Goal: Check status: Check status

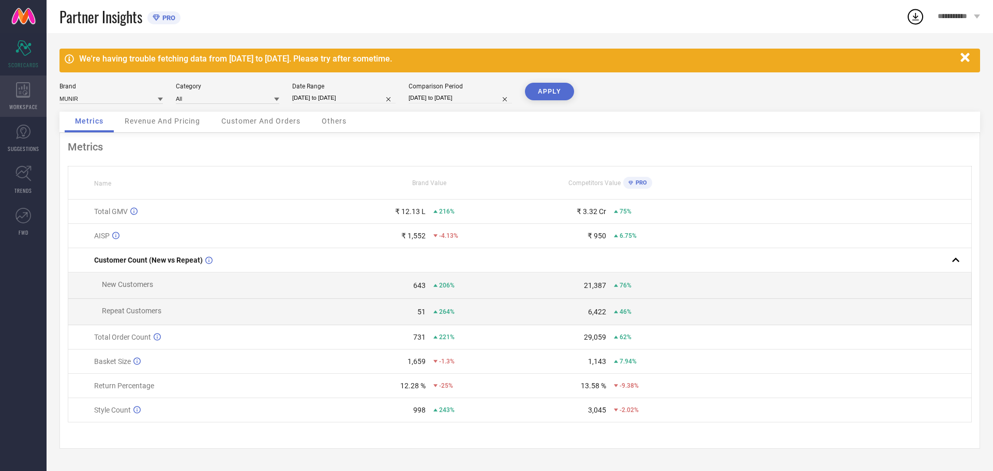
click at [33, 93] on div "WORKSPACE" at bounding box center [23, 95] width 47 height 41
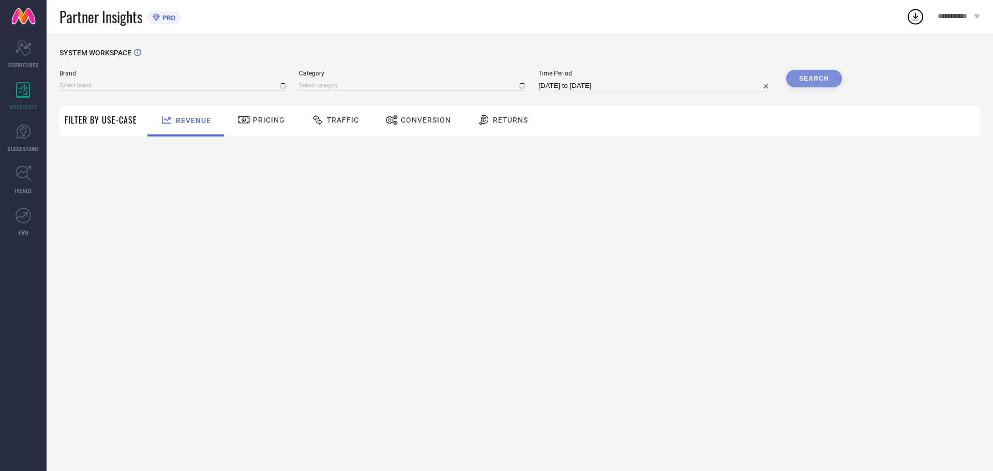
type input "MUNIR"
type input "All"
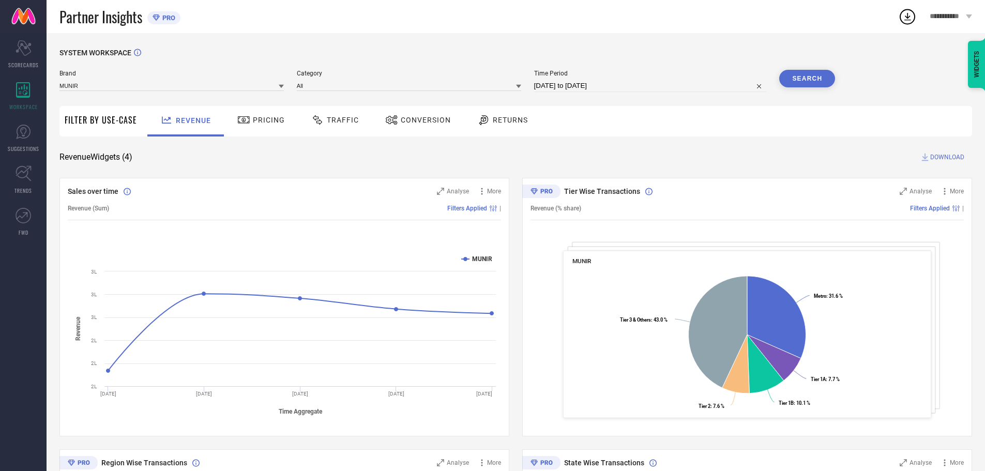
select select "6"
select select "2025"
select select "7"
select select "2025"
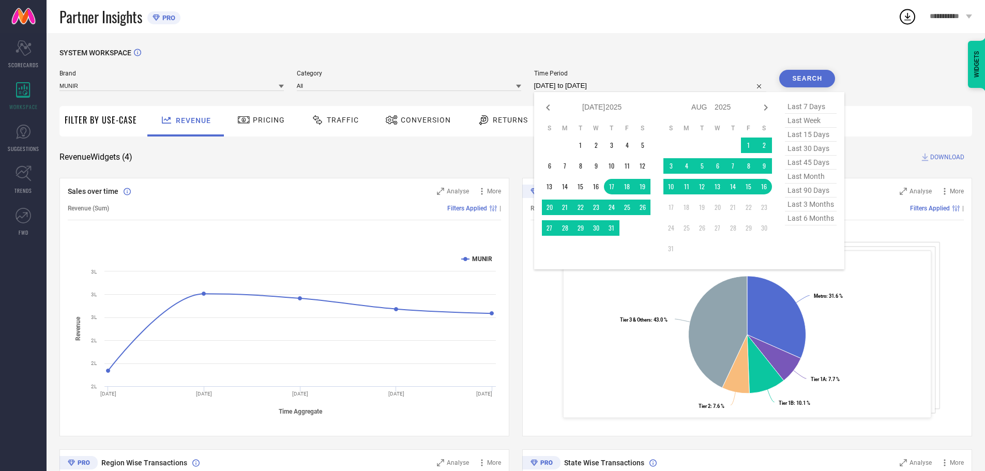
click at [628, 87] on input "[DATE] to [DATE]" at bounding box center [650, 86] width 233 height 12
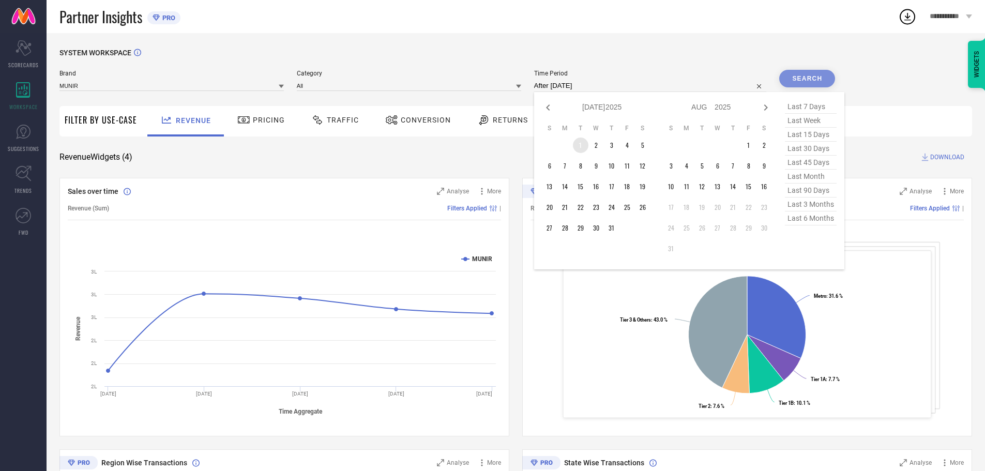
click at [579, 147] on td "1" at bounding box center [581, 146] width 16 height 16
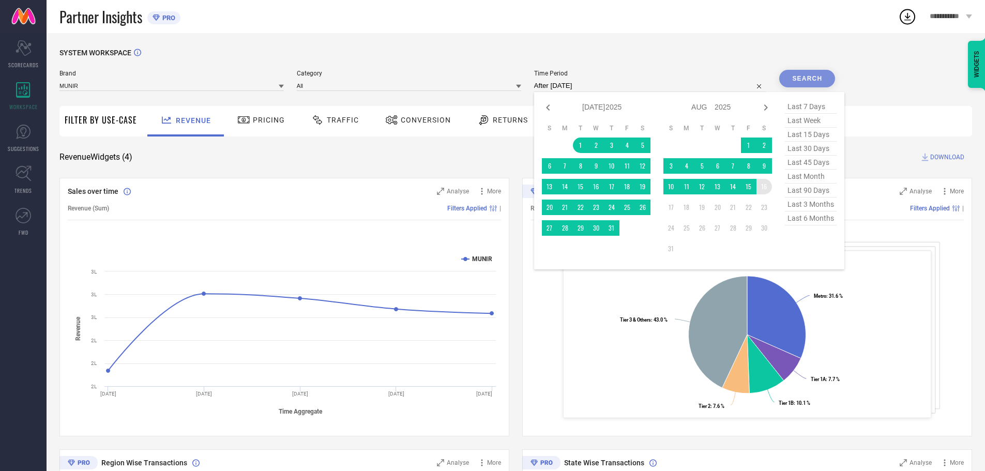
type input "[DATE] to [DATE]"
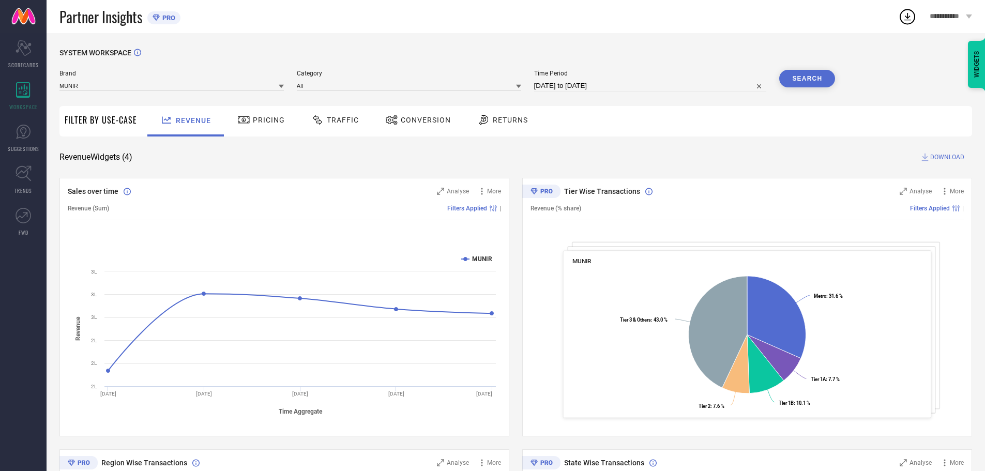
click at [796, 83] on button "Search" at bounding box center [807, 79] width 56 height 18
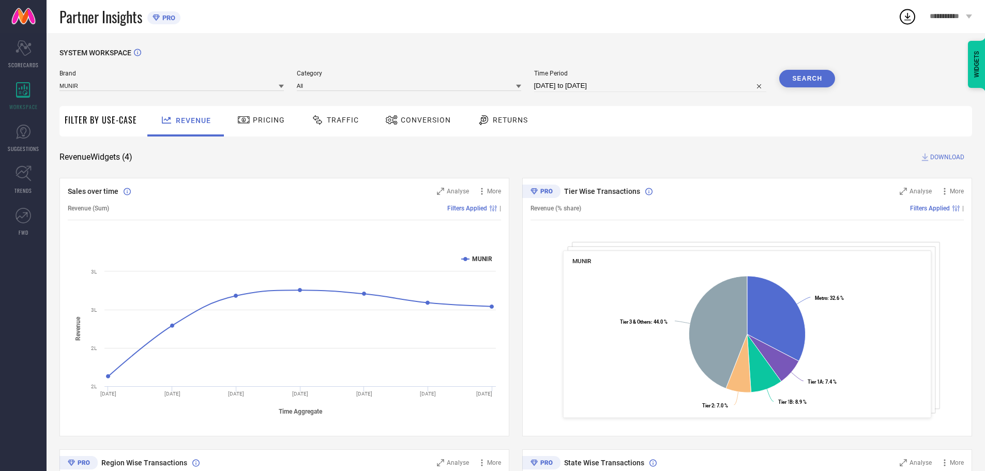
click at [329, 125] on div "Traffic" at bounding box center [335, 120] width 53 height 18
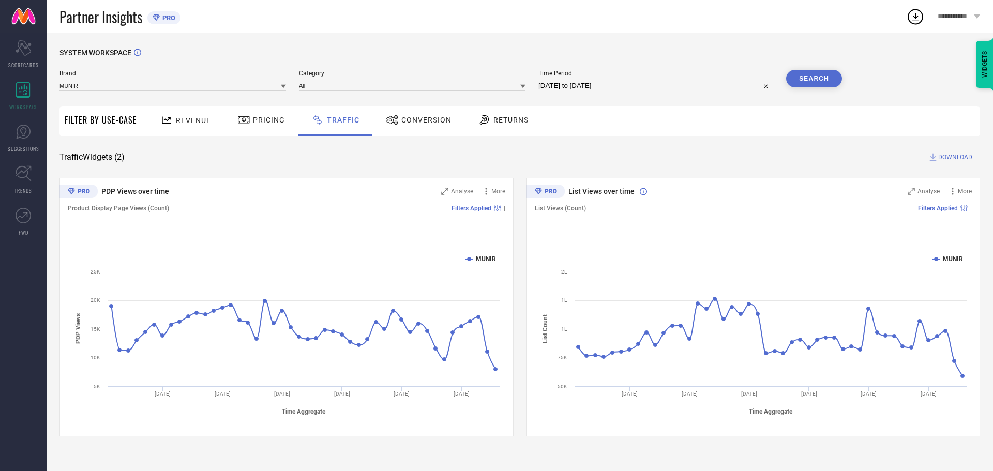
click at [185, 116] on div "Revenue" at bounding box center [186, 120] width 56 height 18
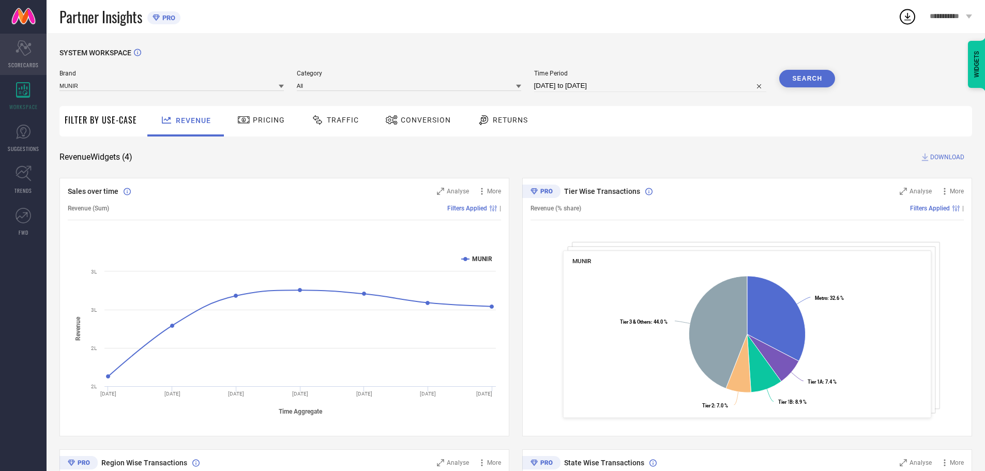
click at [19, 54] on icon "Scorecard" at bounding box center [24, 48] width 16 height 16
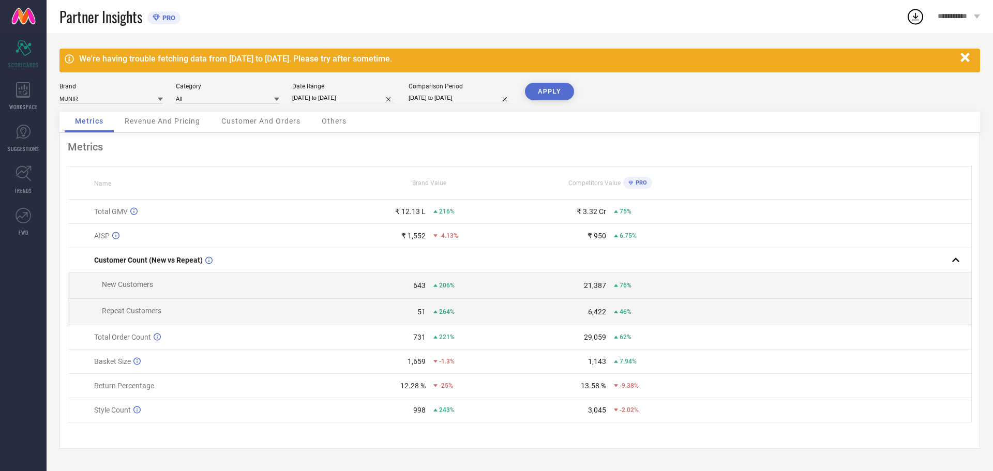
select select "6"
select select "2025"
select select "7"
select select "2025"
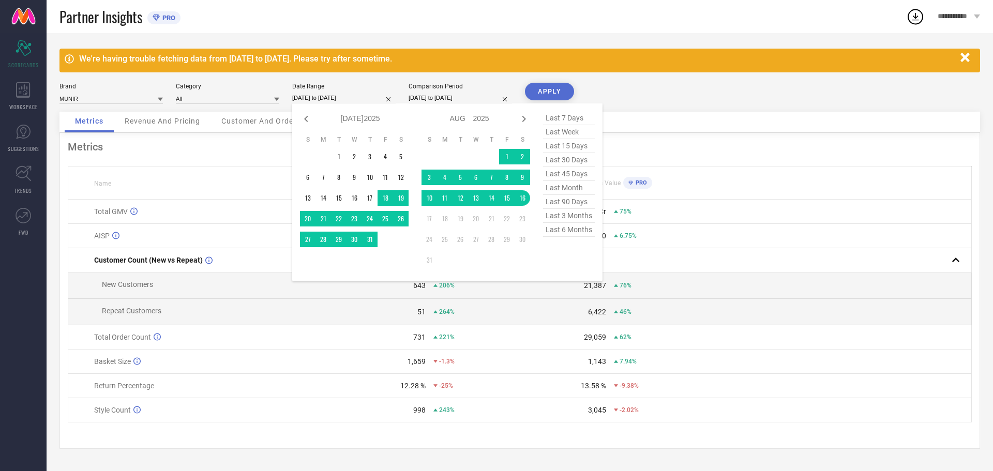
click at [336, 94] on input "[DATE] to [DATE]" at bounding box center [343, 98] width 103 height 11
click at [340, 157] on td "1" at bounding box center [339, 157] width 16 height 16
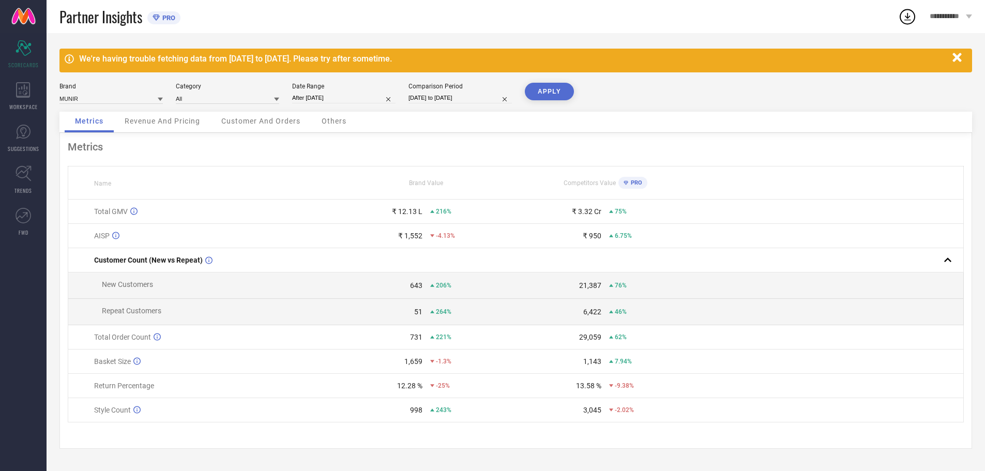
type input "[DATE] to [DATE]"
click at [551, 92] on button "APPLY" at bounding box center [549, 92] width 49 height 18
select select "6"
select select "2025"
select select "7"
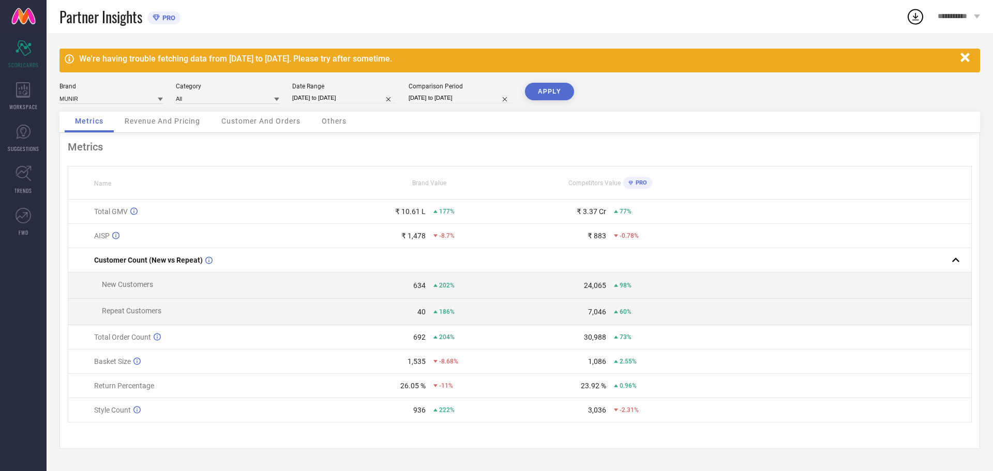
select select "2025"
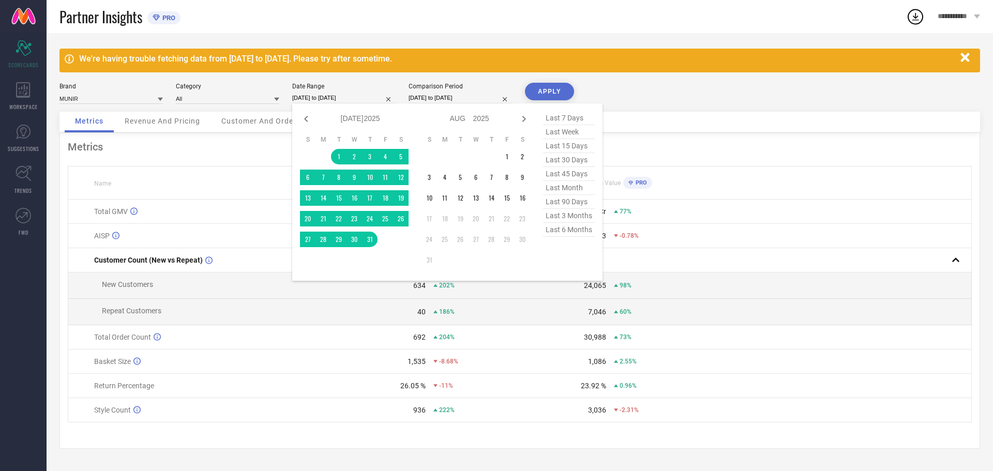
click at [347, 93] on input "[DATE] to [DATE]" at bounding box center [343, 98] width 103 height 11
click at [508, 154] on td "1" at bounding box center [507, 157] width 16 height 16
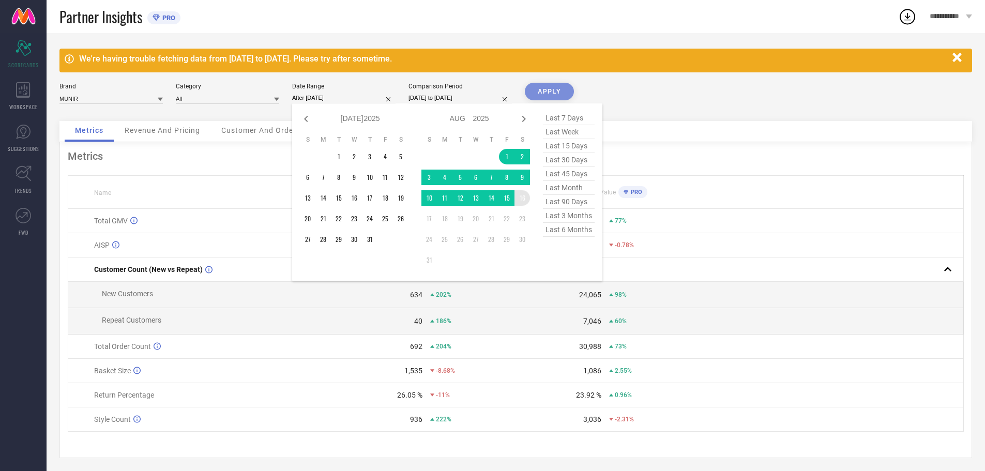
type input "[DATE] to [DATE]"
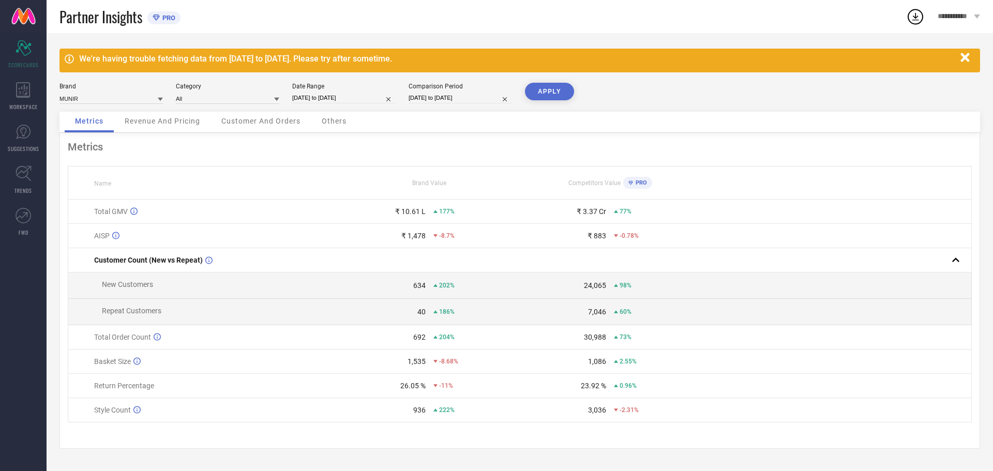
click at [543, 93] on button "APPLY" at bounding box center [549, 92] width 49 height 18
click at [348, 98] on input "[DATE] to [DATE]" at bounding box center [343, 98] width 103 height 11
select select "7"
select select "2025"
select select "8"
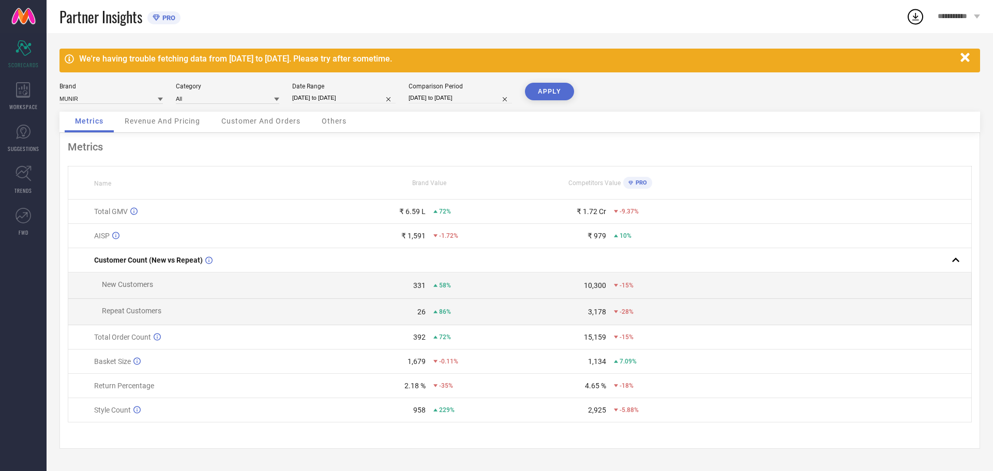
select select "2025"
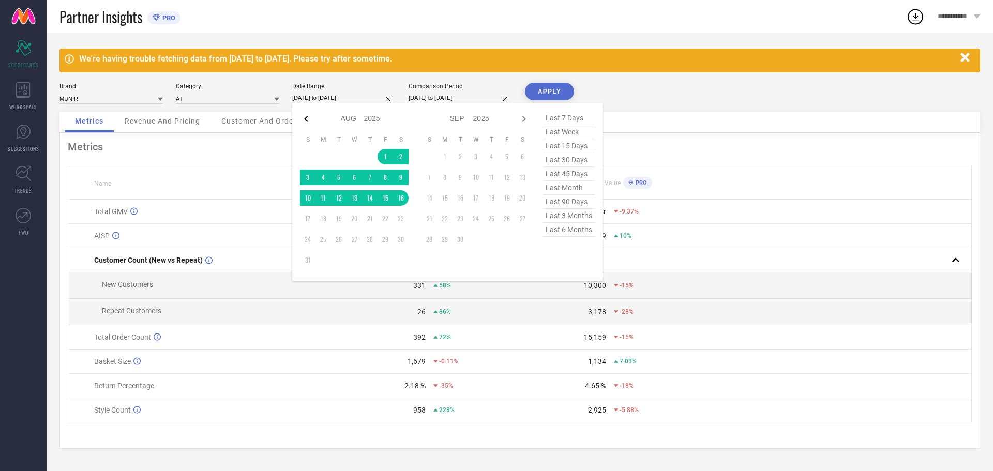
click at [305, 118] on icon at bounding box center [306, 119] width 4 height 6
select select "6"
select select "2025"
select select "7"
select select "2025"
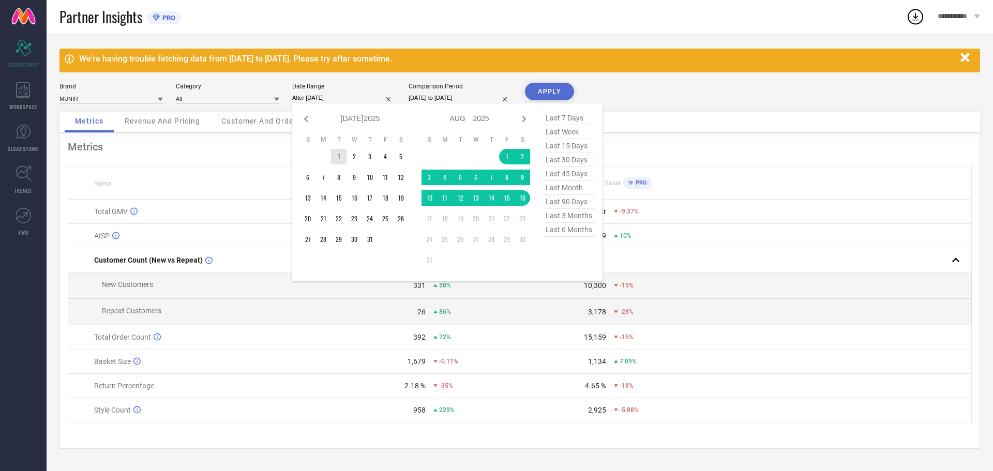
click at [341, 154] on td "1" at bounding box center [339, 157] width 16 height 16
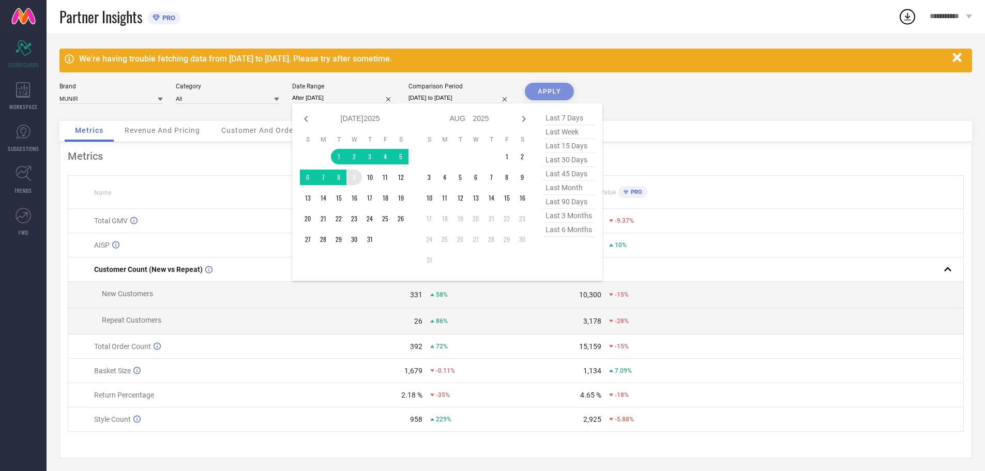
type input "[DATE] to [DATE]"
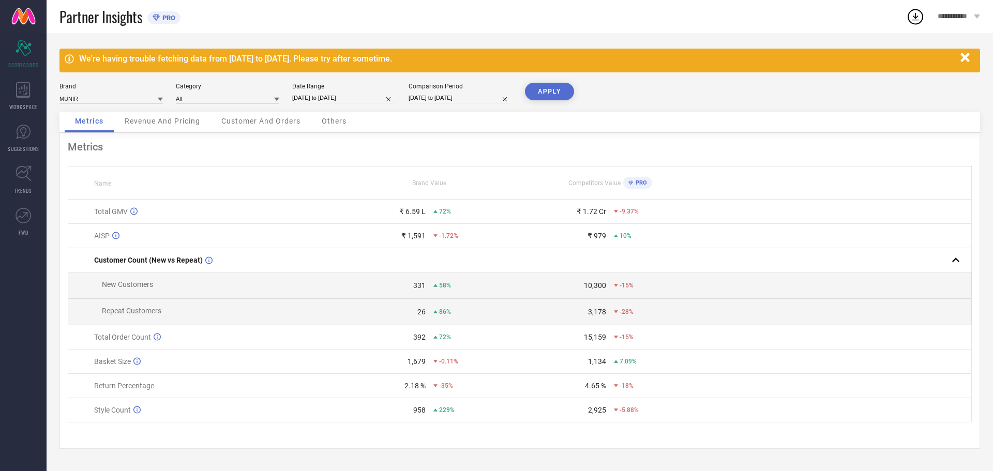
click at [556, 89] on button "APPLY" at bounding box center [549, 92] width 49 height 18
click at [361, 100] on input "[DATE] to [DATE]" at bounding box center [343, 98] width 103 height 11
select select "6"
select select "2025"
select select "7"
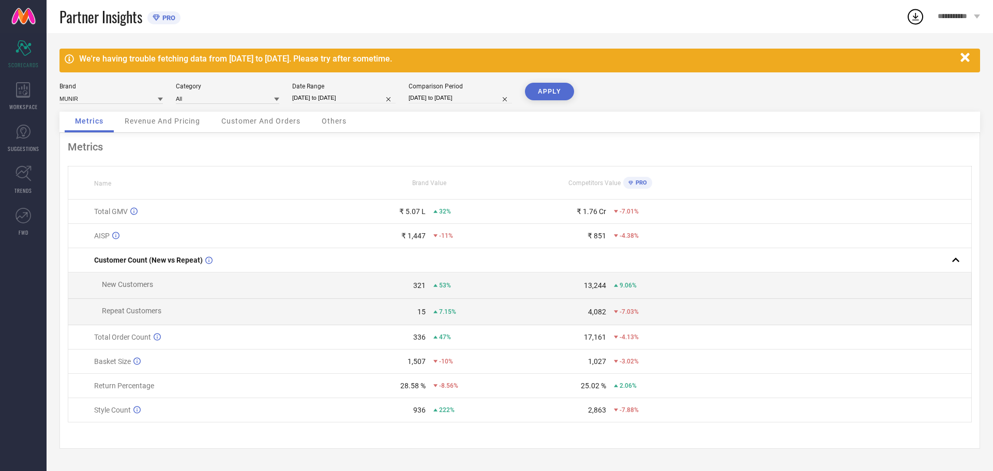
select select "2025"
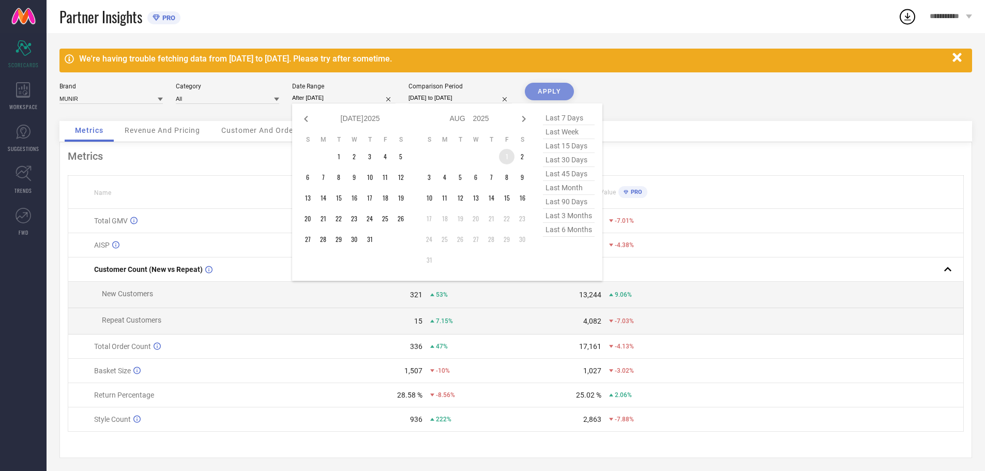
click at [507, 154] on td "1" at bounding box center [507, 157] width 16 height 16
type input "[DATE] to [DATE]"
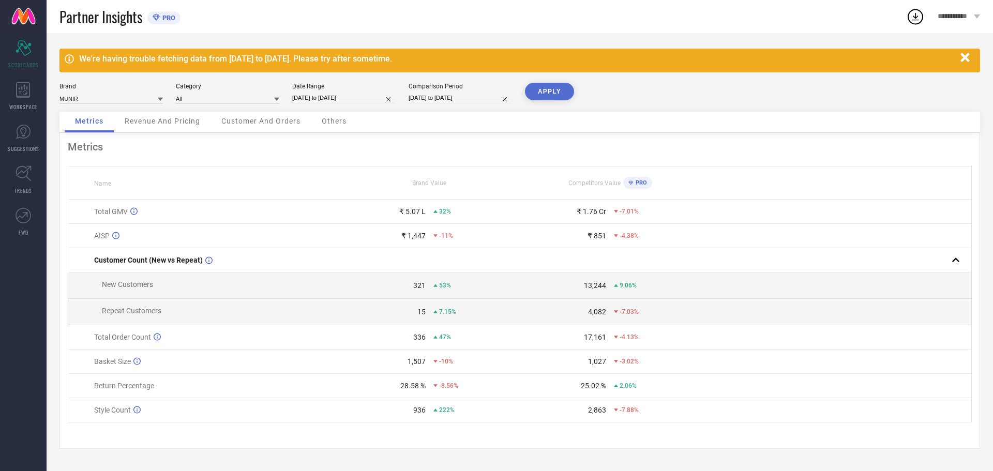
click at [547, 92] on button "APPLY" at bounding box center [549, 92] width 49 height 18
click at [458, 215] on div "72%" at bounding box center [476, 211] width 86 height 7
click at [353, 97] on input "[DATE] to [DATE]" at bounding box center [343, 98] width 103 height 11
select select "7"
select select "2025"
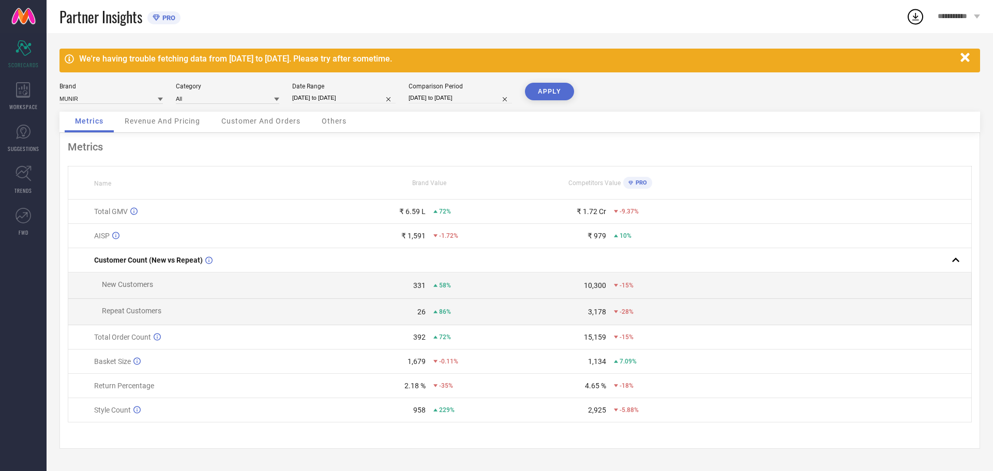
select select "8"
select select "2025"
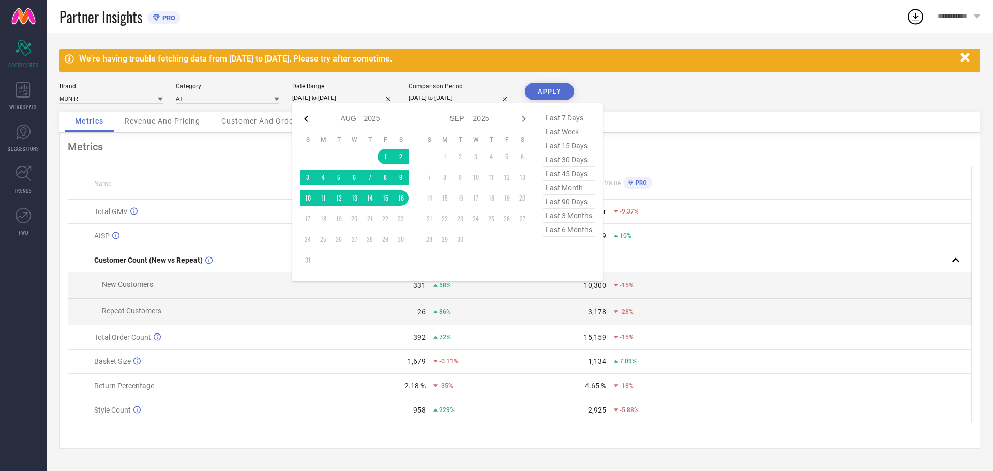
click at [306, 116] on icon at bounding box center [306, 119] width 12 height 12
select select "6"
select select "2025"
select select "7"
select select "2025"
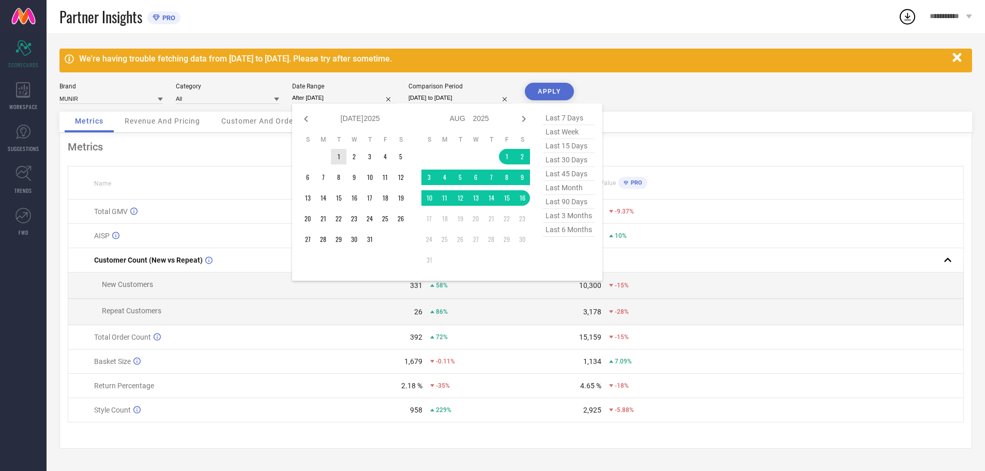
click at [339, 154] on td "1" at bounding box center [339, 157] width 16 height 16
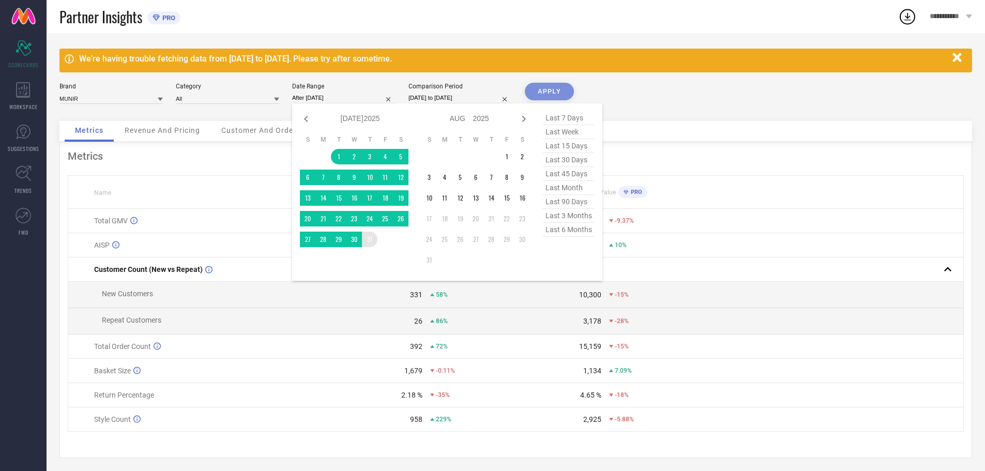
type input "[DATE] to [DATE]"
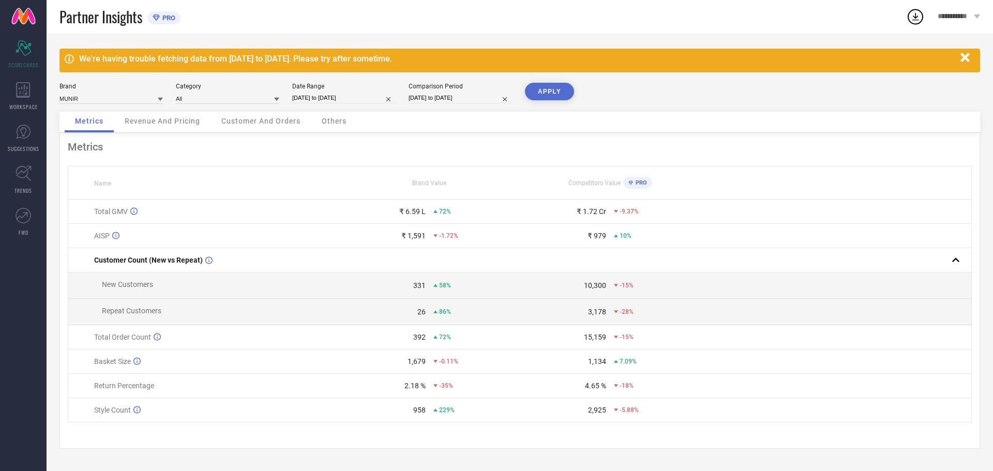
click at [544, 91] on button "APPLY" at bounding box center [549, 92] width 49 height 18
click at [333, 97] on input "[DATE] to [DATE]" at bounding box center [343, 98] width 103 height 11
select select "6"
select select "2025"
select select "7"
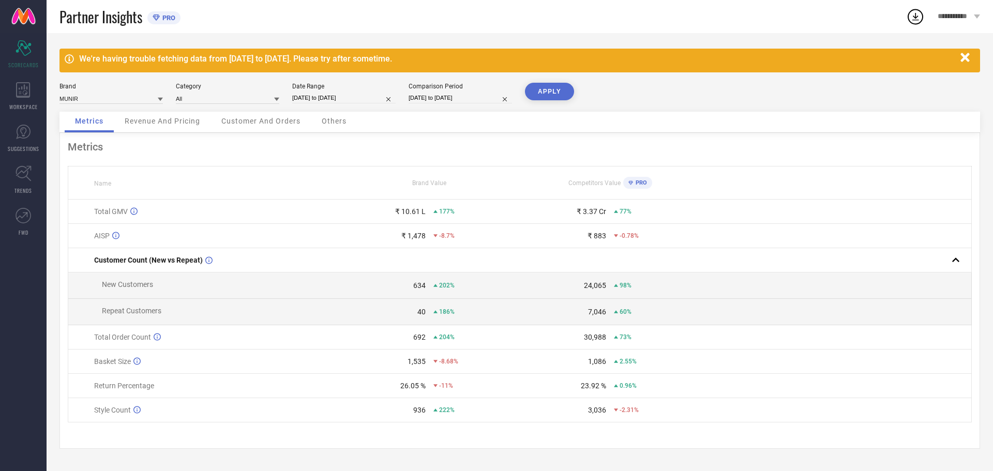
select select "2025"
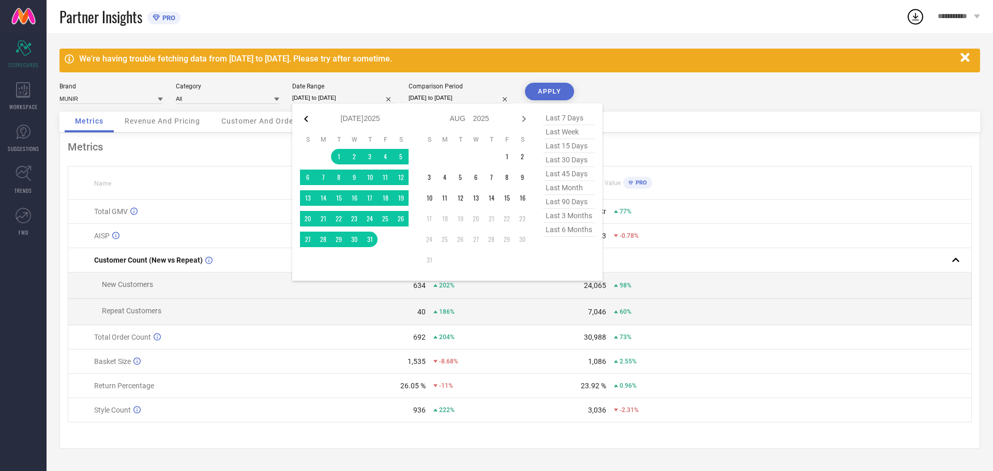
click at [310, 116] on icon at bounding box center [306, 119] width 12 height 12
select select "5"
select select "2025"
select select "6"
select select "2025"
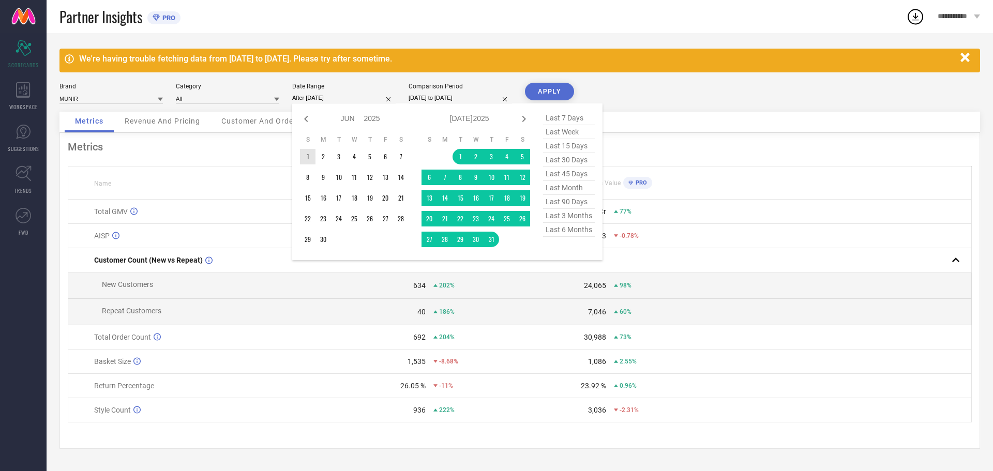
click at [307, 157] on td "1" at bounding box center [308, 157] width 16 height 16
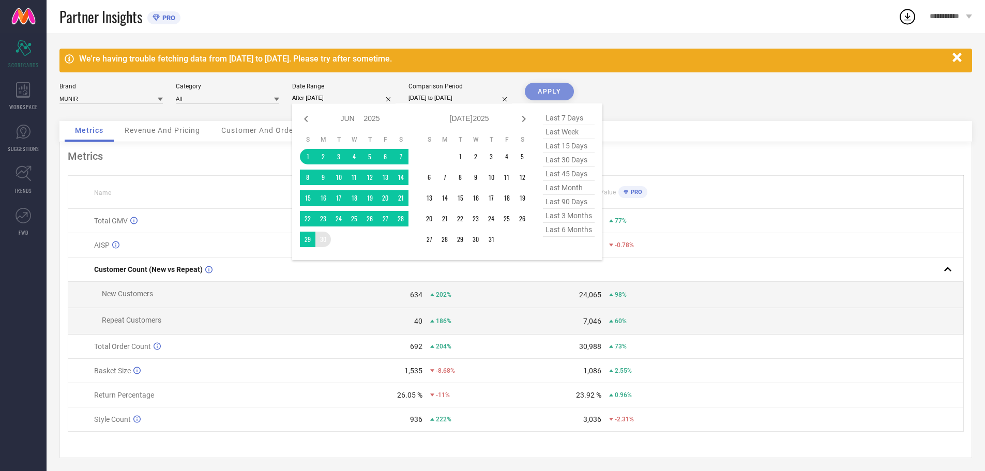
type input "[DATE] to [DATE]"
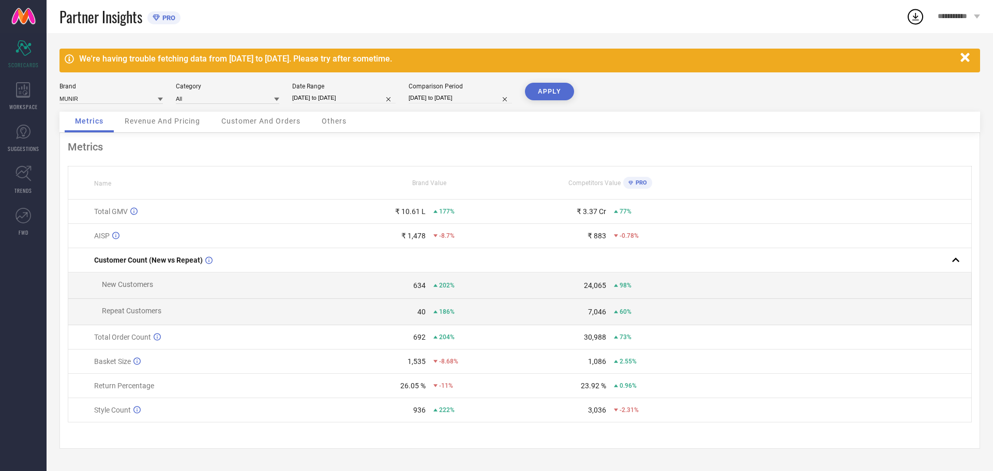
click at [552, 88] on button "APPLY" at bounding box center [549, 92] width 49 height 18
click at [345, 98] on input "[DATE] to [DATE]" at bounding box center [343, 98] width 103 height 11
select select "5"
select select "2025"
select select "6"
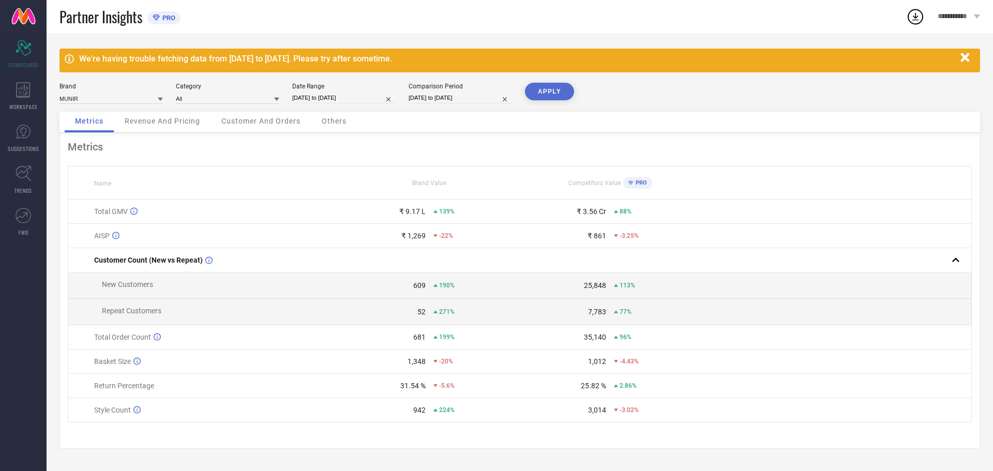
select select "2025"
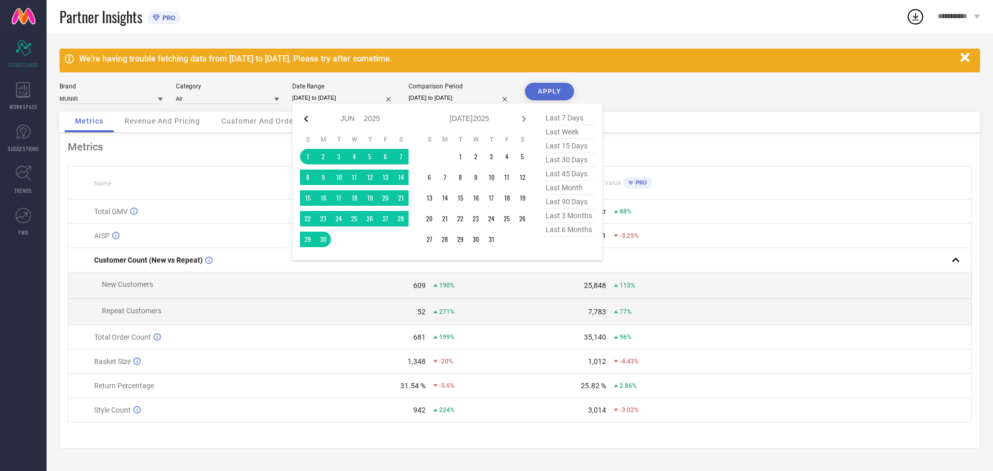
click at [302, 114] on icon at bounding box center [306, 119] width 12 height 12
select select "4"
select select "2025"
select select "5"
select select "2025"
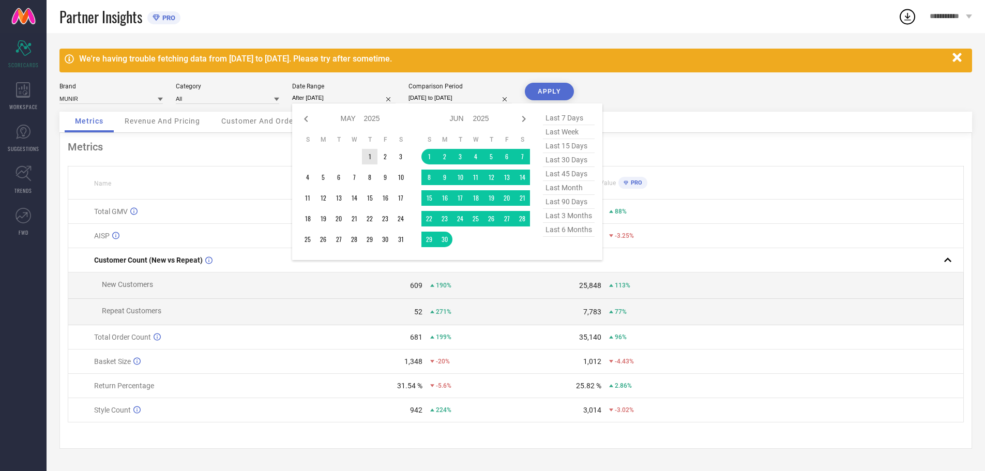
click at [367, 160] on td "1" at bounding box center [370, 157] width 16 height 16
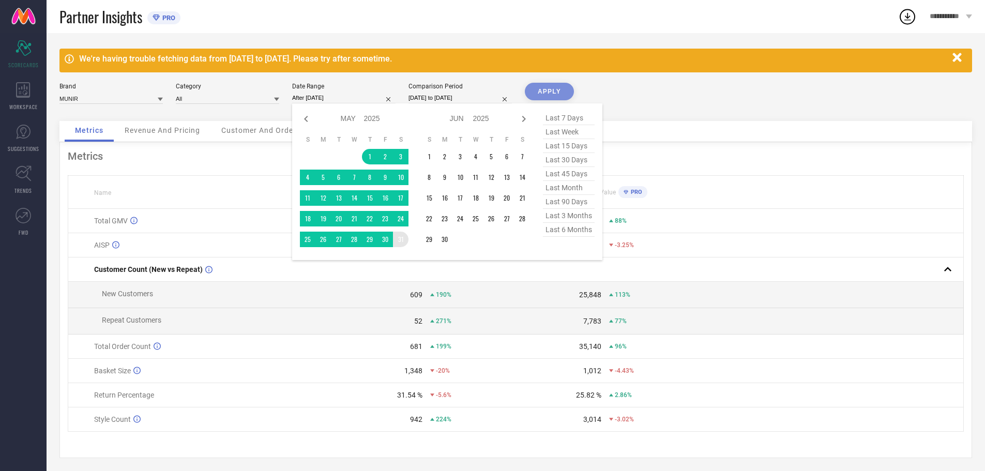
type input "[DATE] to [DATE]"
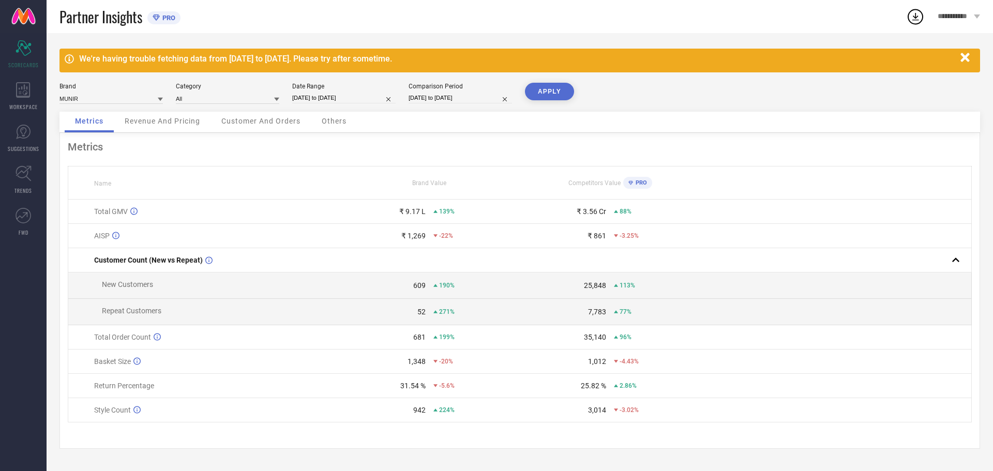
click at [539, 89] on button "APPLY" at bounding box center [549, 92] width 49 height 18
click at [339, 98] on input "[DATE] to [DATE]" at bounding box center [343, 98] width 103 height 11
select select "4"
select select "2025"
select select "5"
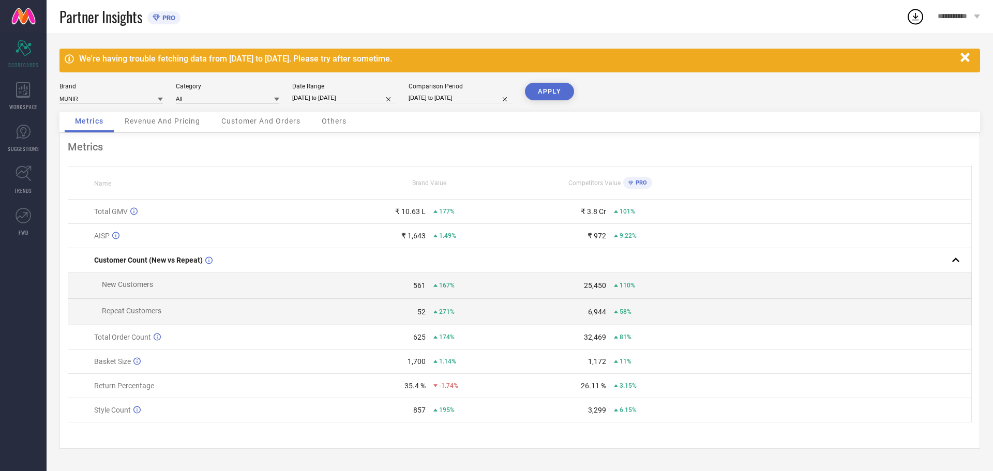
select select "2025"
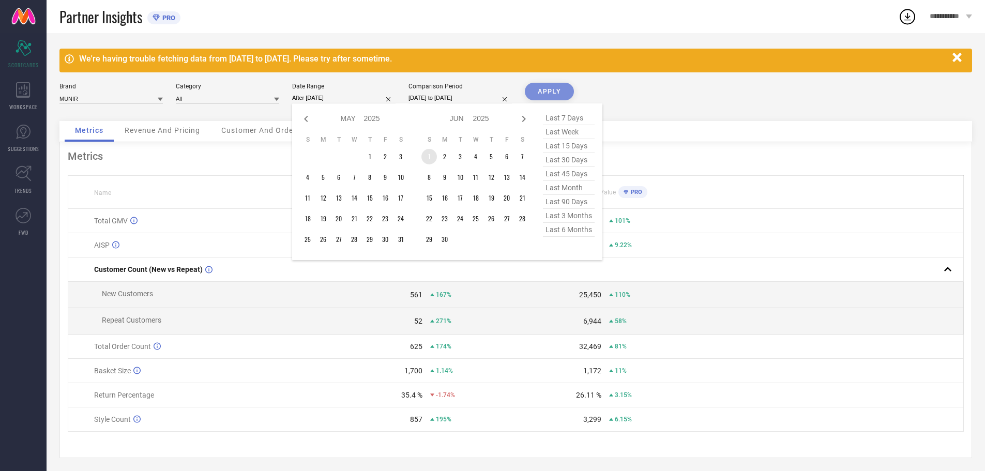
click at [430, 155] on td "1" at bounding box center [429, 157] width 16 height 16
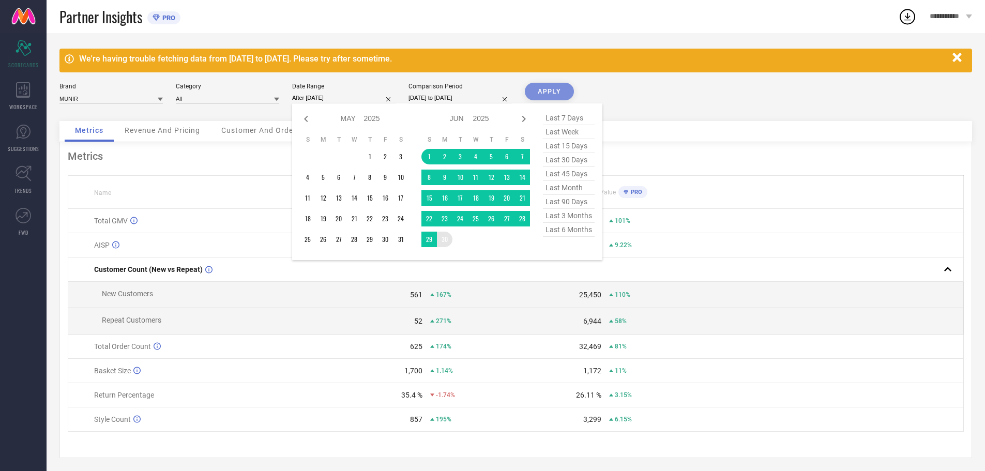
type input "[DATE] to [DATE]"
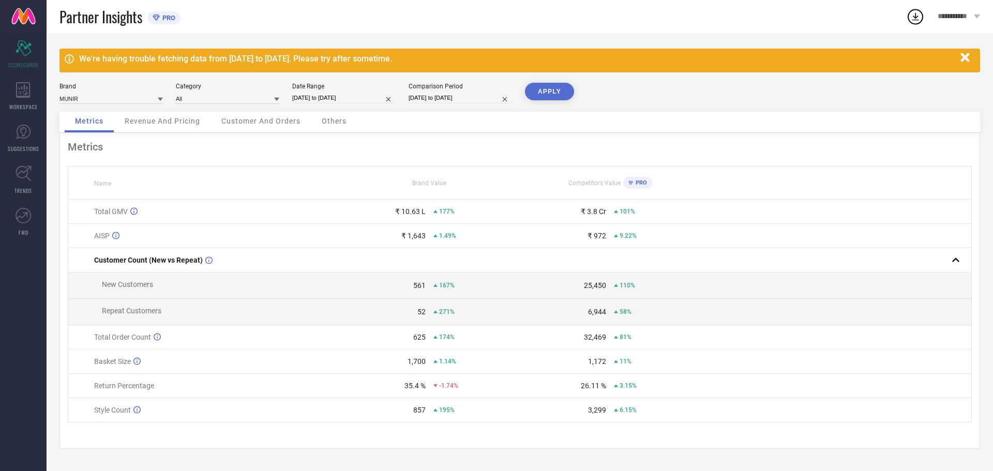
click at [535, 90] on button "APPLY" at bounding box center [549, 92] width 49 height 18
select select "5"
select select "2025"
select select "6"
select select "2025"
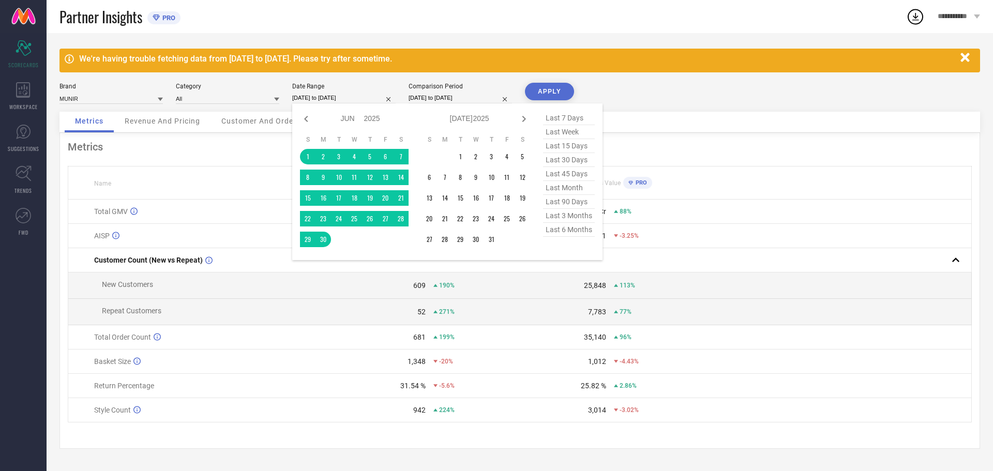
click at [333, 98] on input "[DATE] to [DATE]" at bounding box center [343, 98] width 103 height 11
click at [525, 122] on icon at bounding box center [524, 119] width 12 height 12
select select "6"
select select "2025"
select select "7"
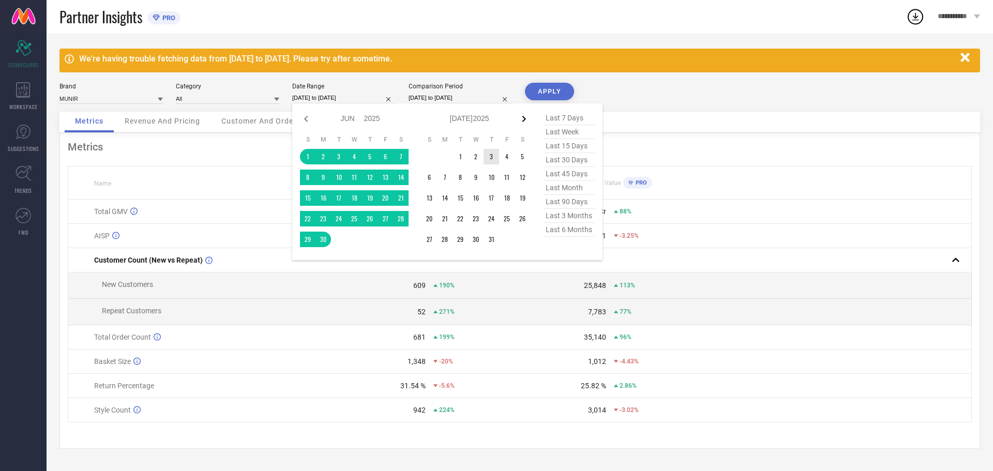
select select "2025"
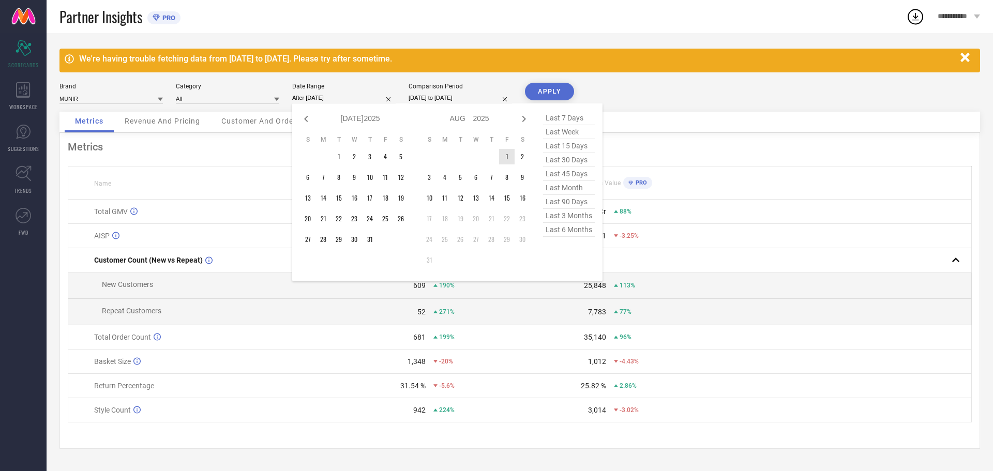
drag, startPoint x: 504, startPoint y: 160, endPoint x: 515, endPoint y: 174, distance: 18.1
click at [504, 160] on td "1" at bounding box center [507, 157] width 16 height 16
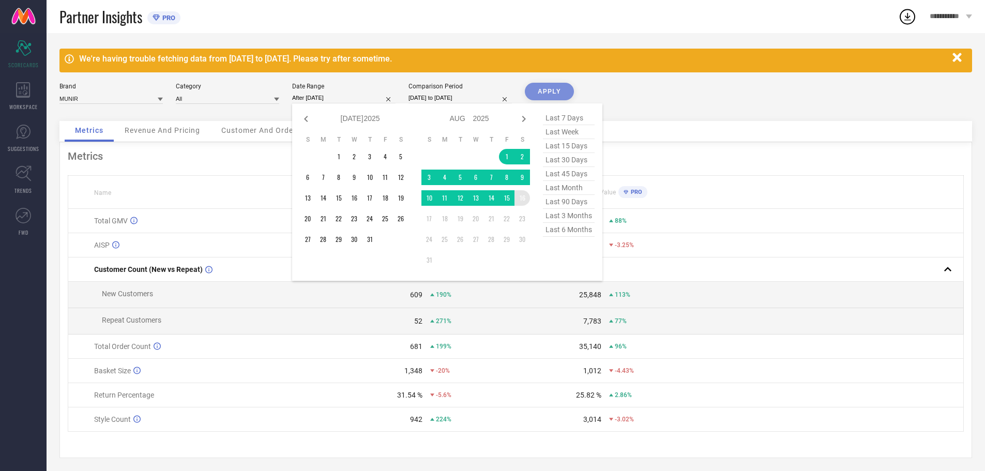
type input "[DATE] to [DATE]"
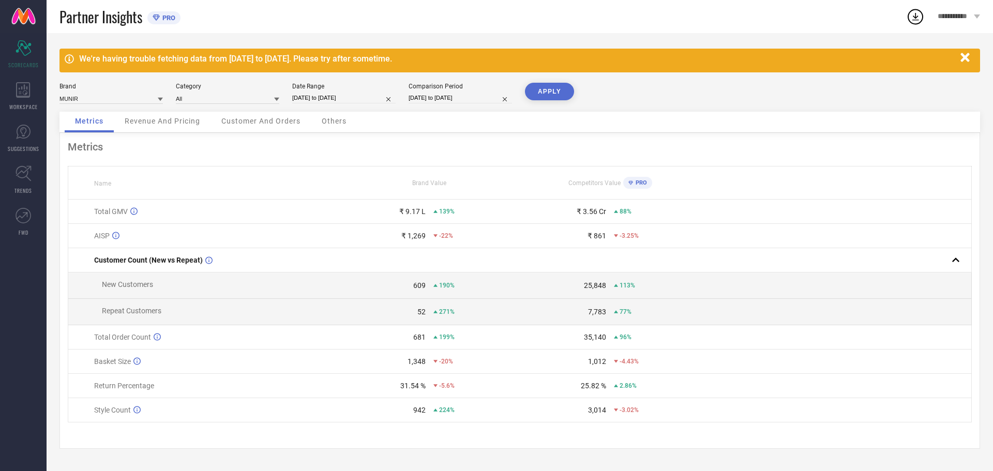
click at [548, 86] on button "APPLY" at bounding box center [549, 92] width 49 height 18
